Goal: Transaction & Acquisition: Purchase product/service

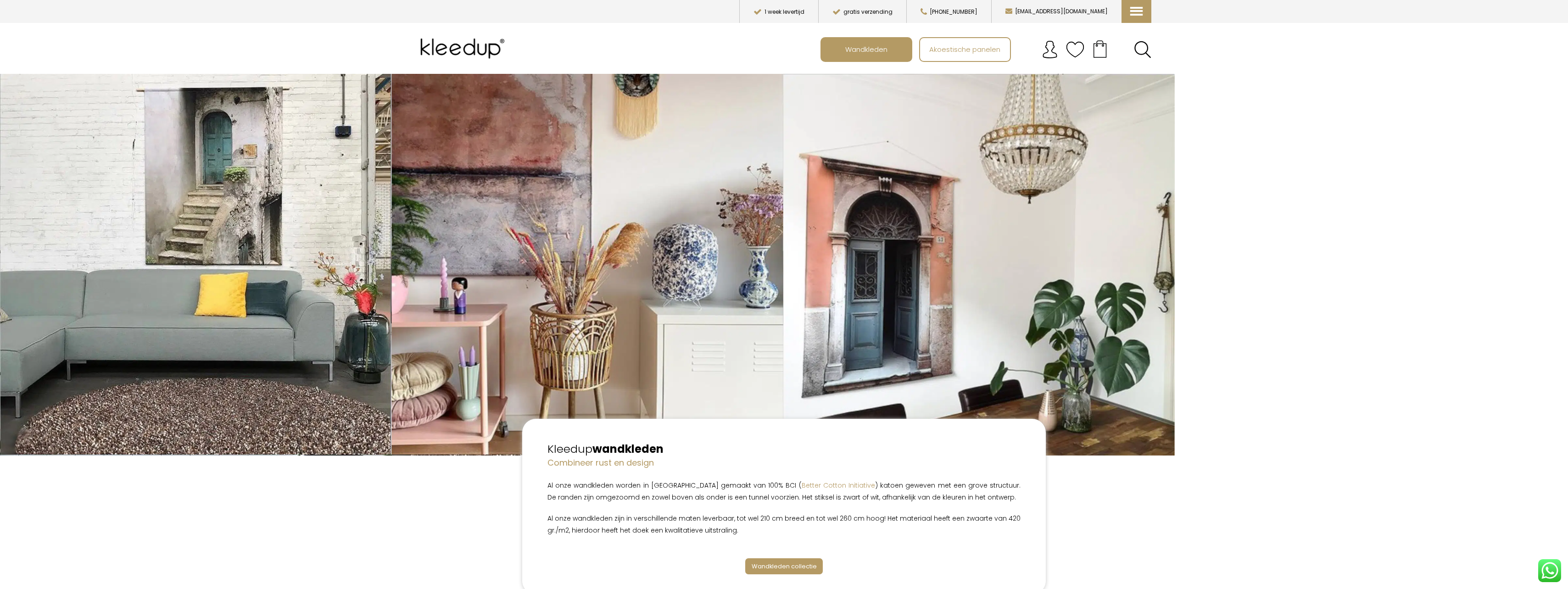
click at [783, 560] on link "Wandkleden collectie" at bounding box center [784, 566] width 78 height 16
click at [801, 568] on span "Wandkleden collectie" at bounding box center [784, 566] width 65 height 9
click at [861, 46] on span "Wandkleden" at bounding box center [866, 49] width 52 height 18
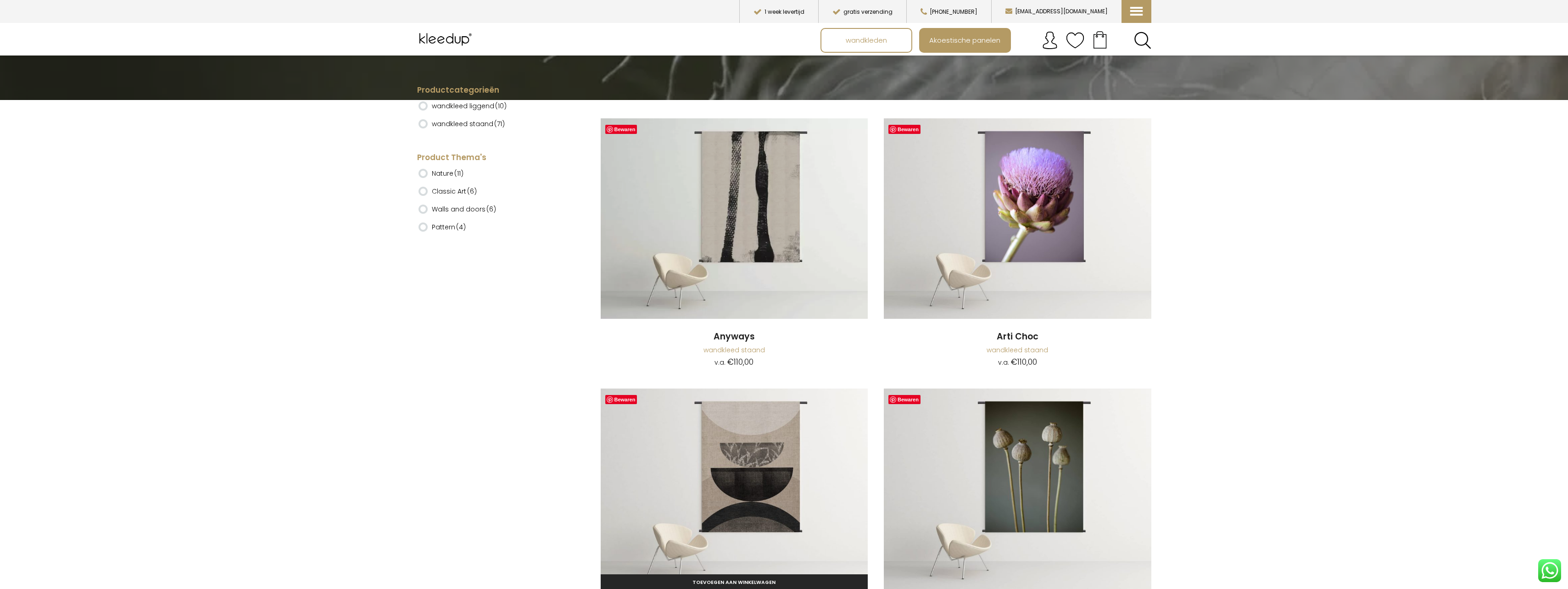
scroll to position [229, 0]
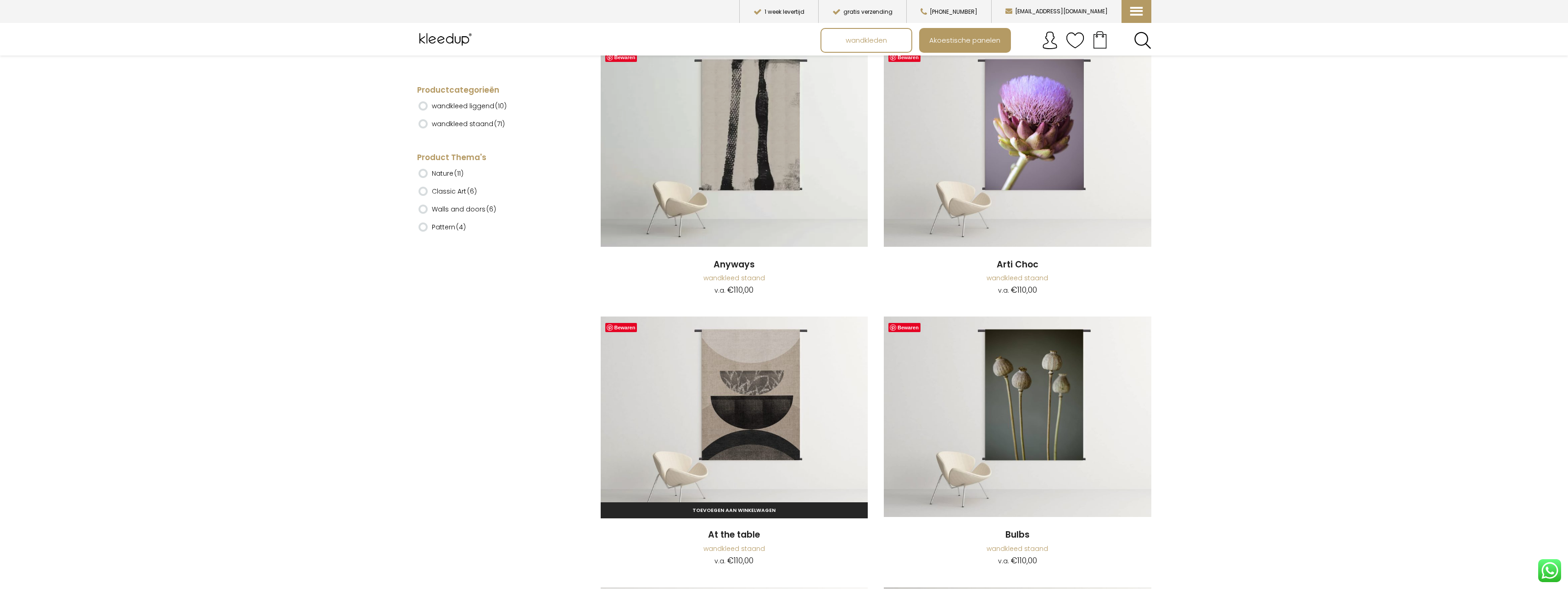
click at [749, 372] on img at bounding box center [735, 416] width 268 height 200
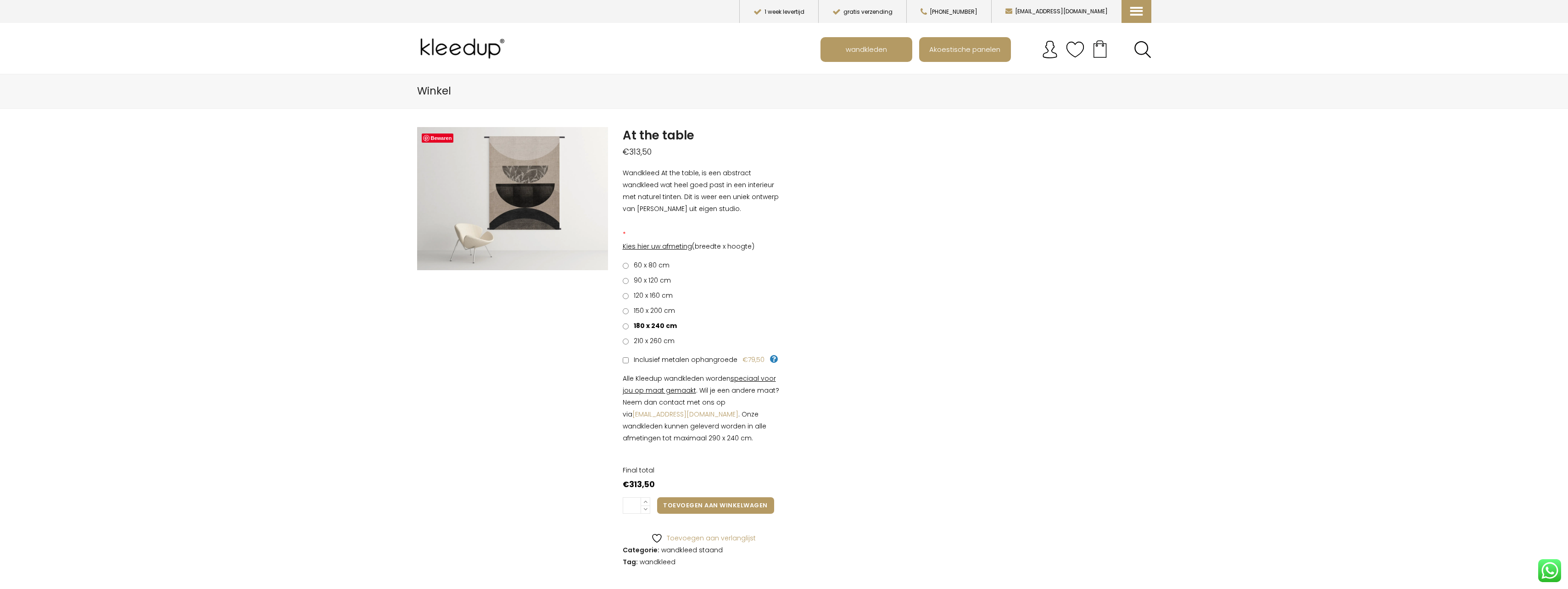
click at [627, 314] on label "150 x 200 cm" at bounding box center [649, 311] width 52 height 12
click at [626, 290] on label "120 x 160 cm" at bounding box center [648, 296] width 50 height 12
click at [629, 288] on ul "60 x 80 cm €0,00 90 x 120 cm €36,30 120 x 160 cm €82,50 150 x 200 cm €137,50 18…" at bounding box center [703, 303] width 161 height 88
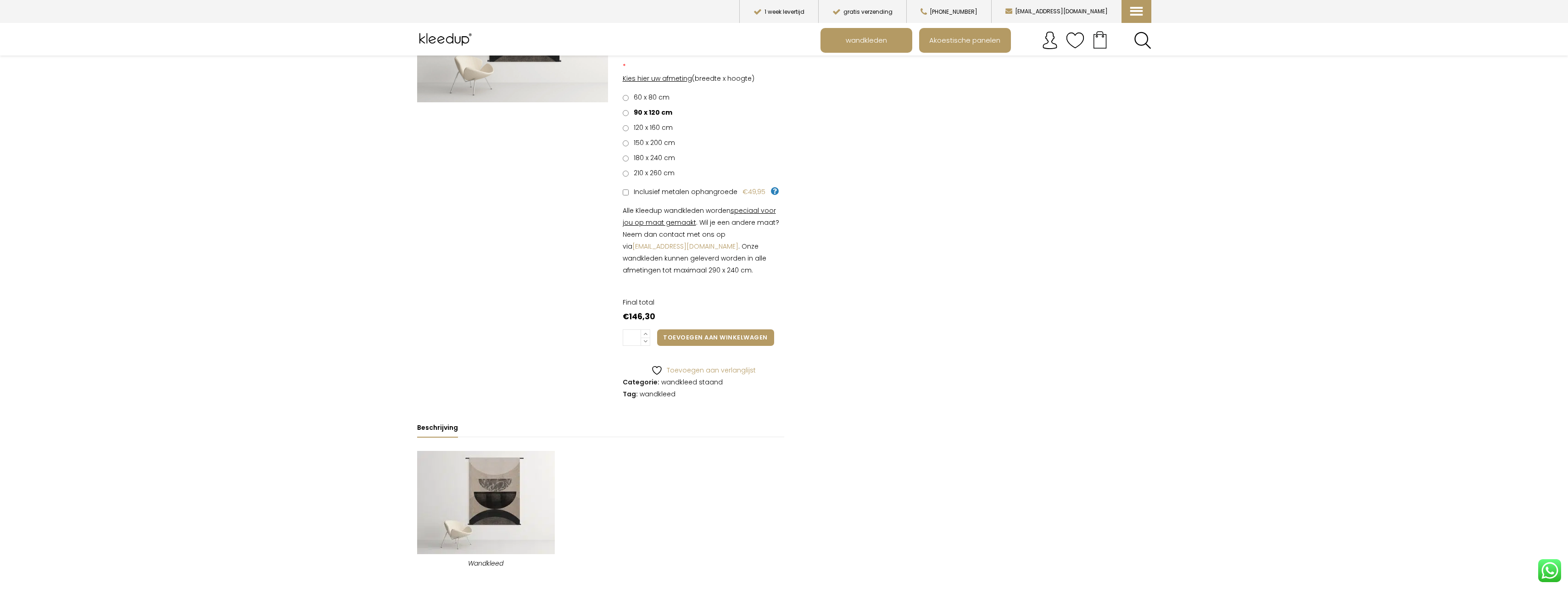
scroll to position [367, 0]
